Goal: Transaction & Acquisition: Book appointment/travel/reservation

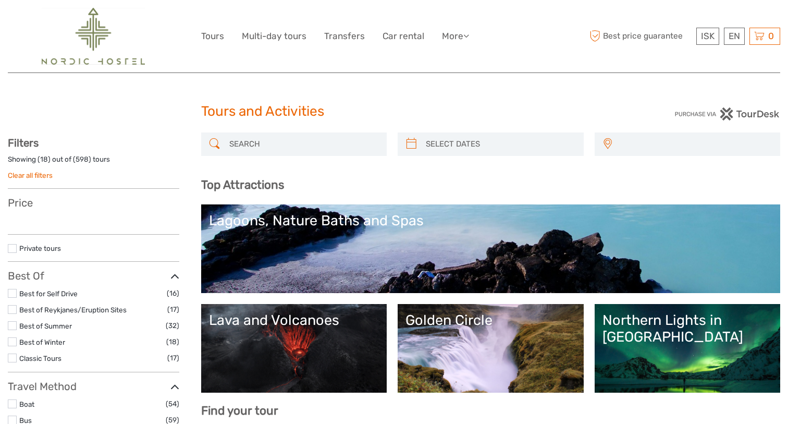
select select
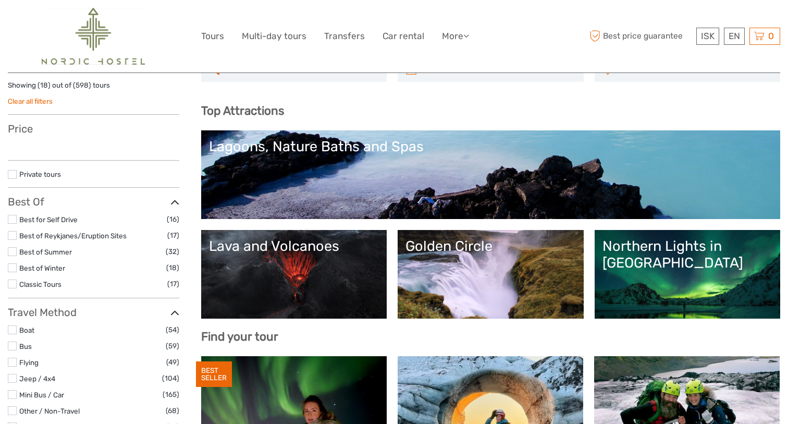
select select
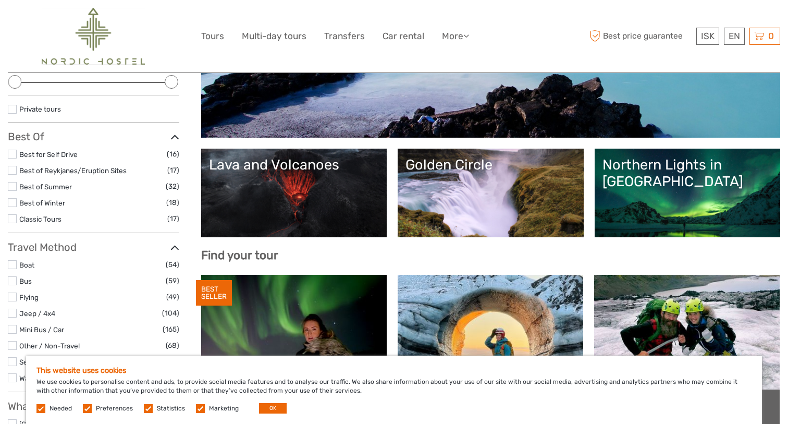
scroll to position [167, 0]
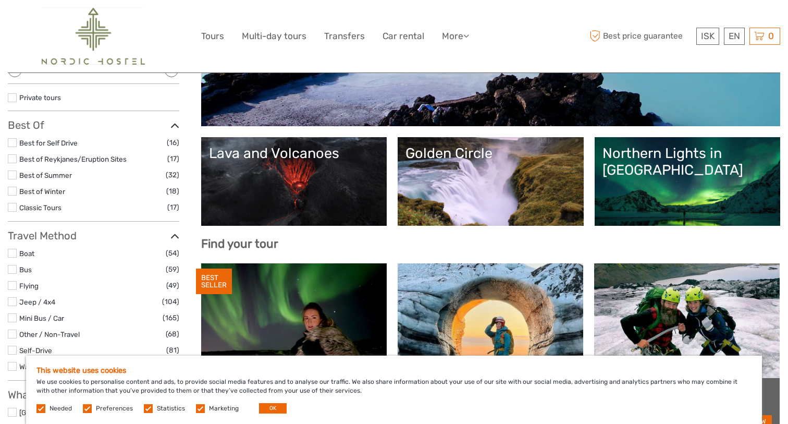
click at [486, 175] on link "Golden Circle" at bounding box center [490, 181] width 170 height 73
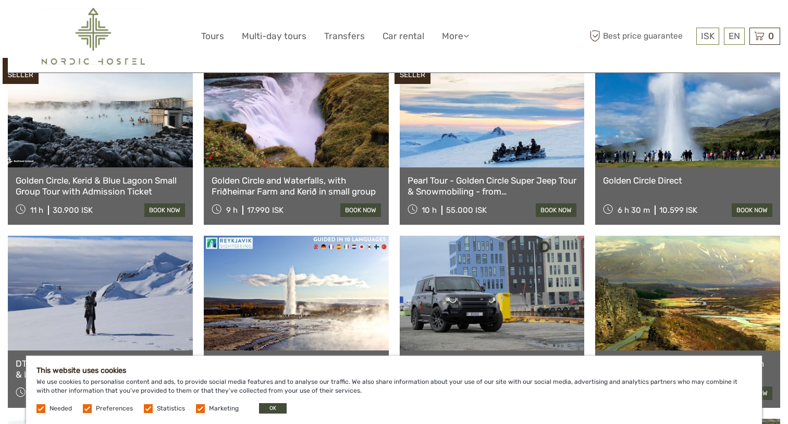
scroll to position [528, 0]
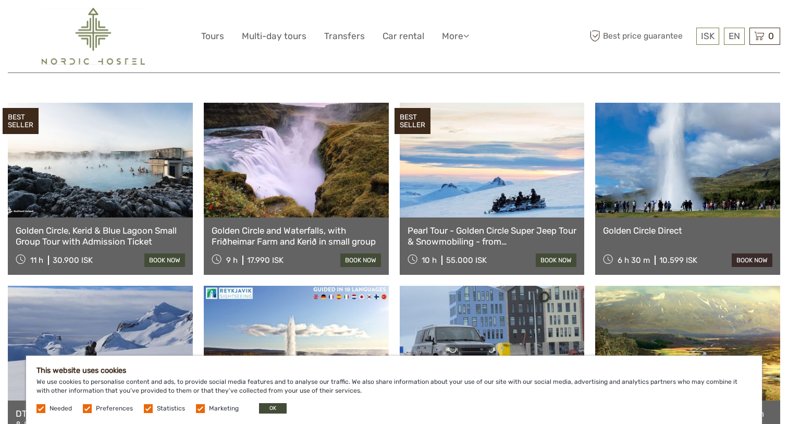
click at [748, 253] on link "book now" at bounding box center [752, 260] width 41 height 14
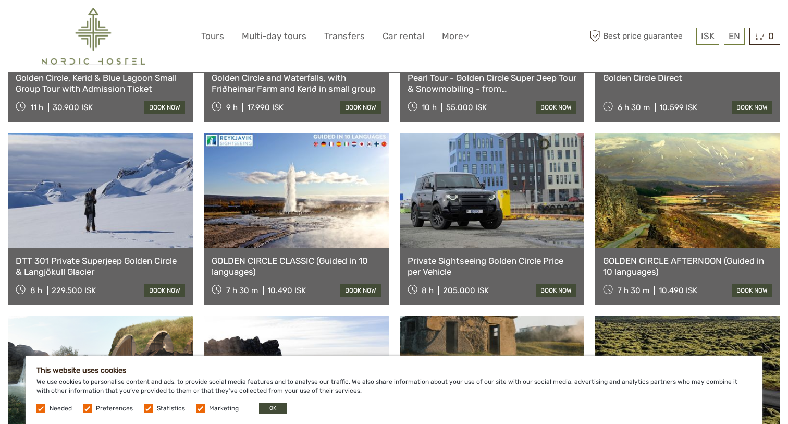
scroll to position [675, 0]
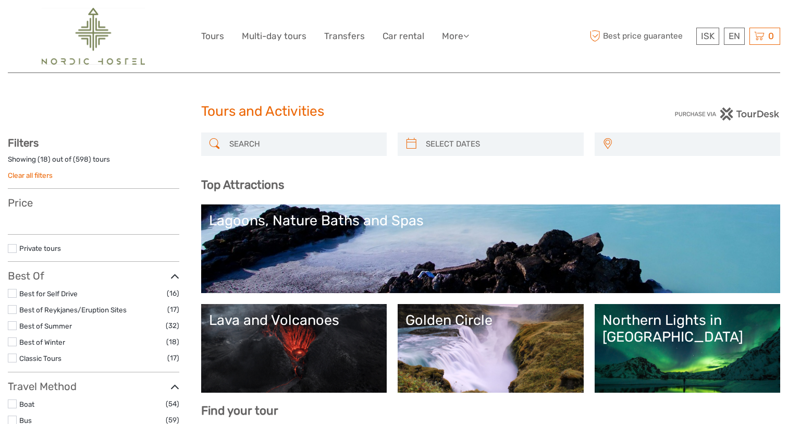
select select
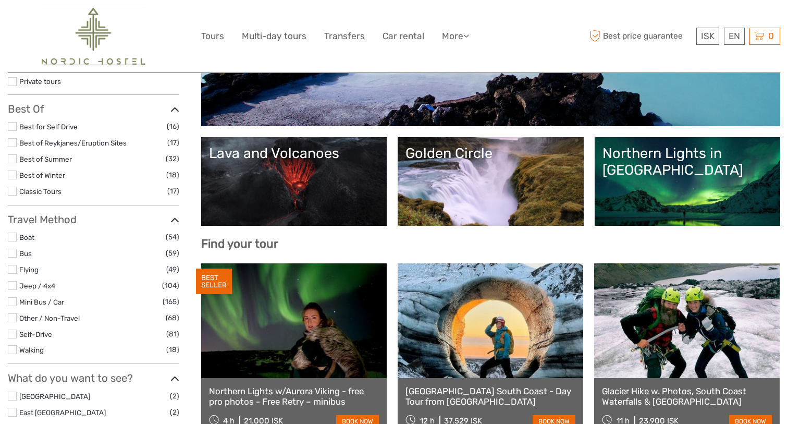
select select
